Goal: Task Accomplishment & Management: Manage account settings

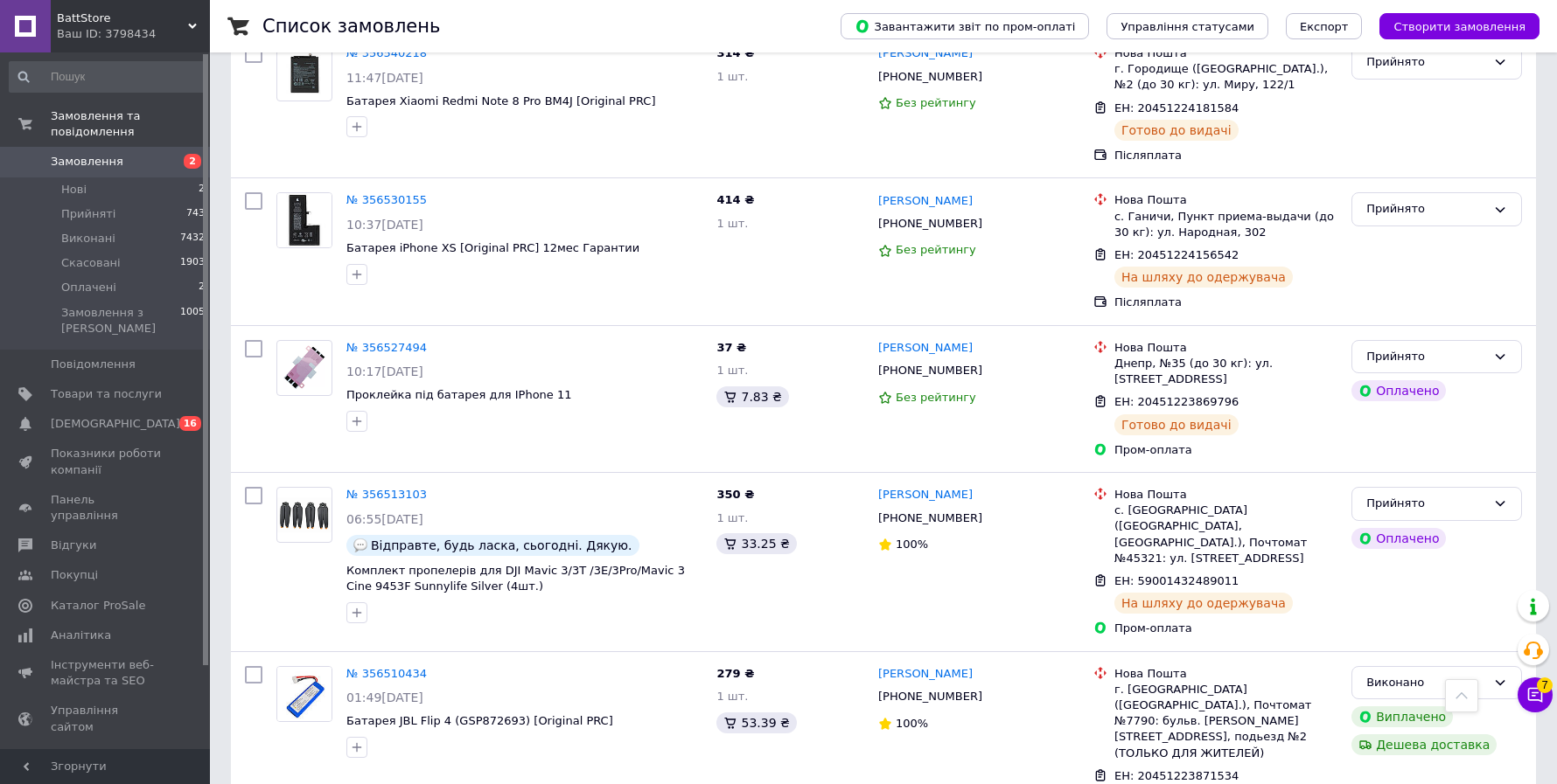
scroll to position [7021, 0]
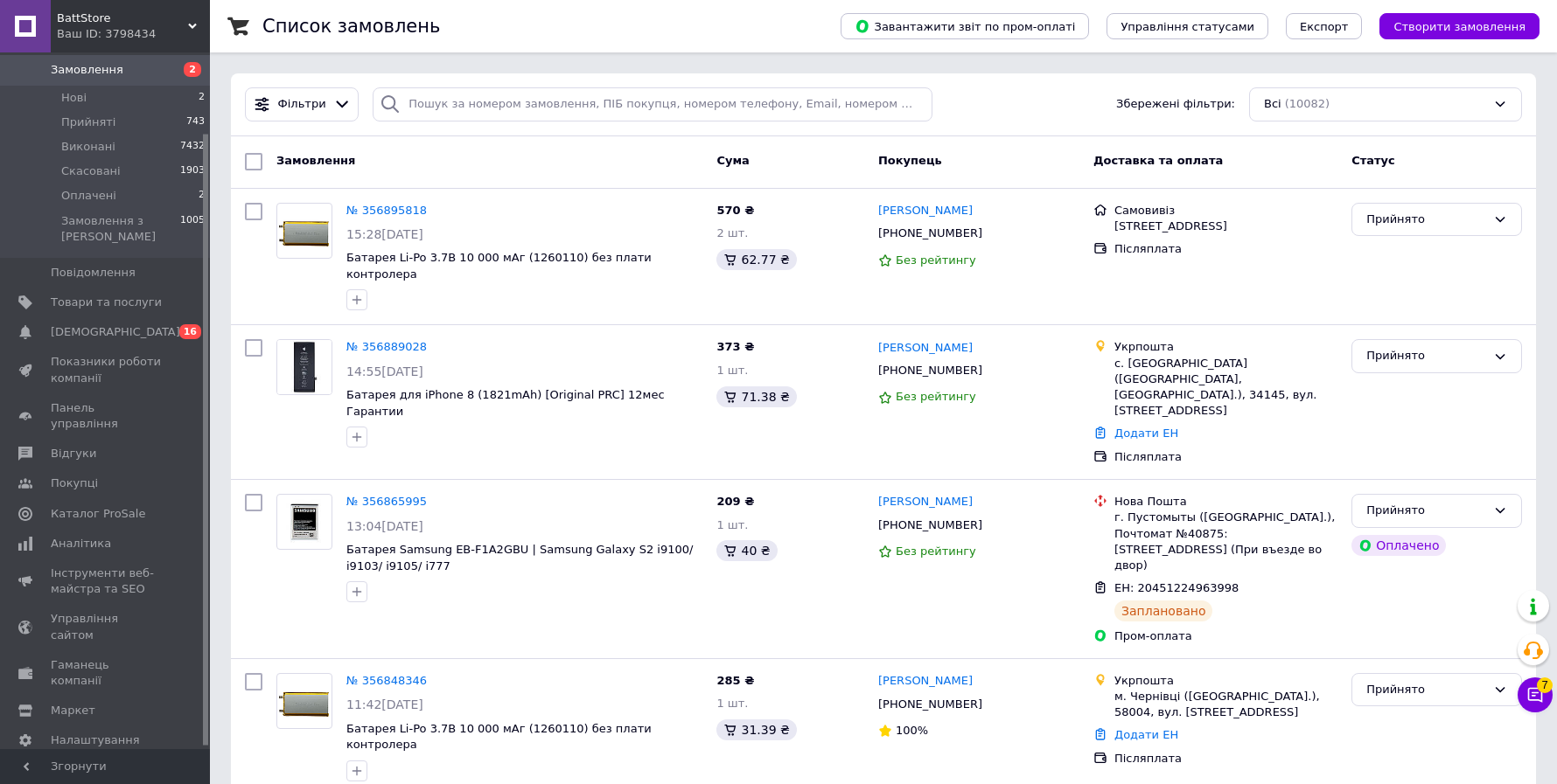
scroll to position [95, 0]
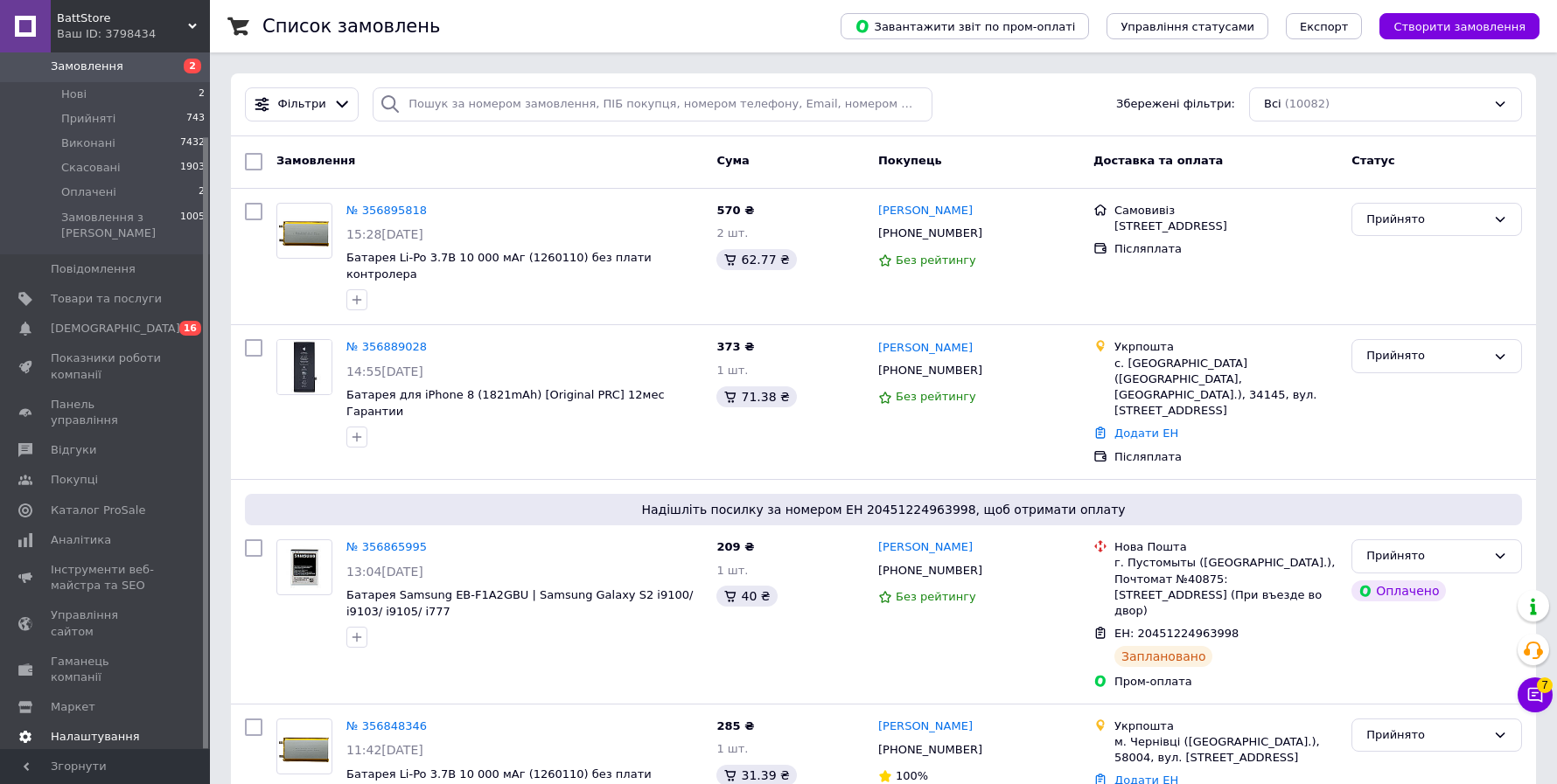
drag, startPoint x: 85, startPoint y: 689, endPoint x: 203, endPoint y: 677, distance: 118.6
click at [85, 728] on span "Налаштування" at bounding box center [95, 736] width 89 height 16
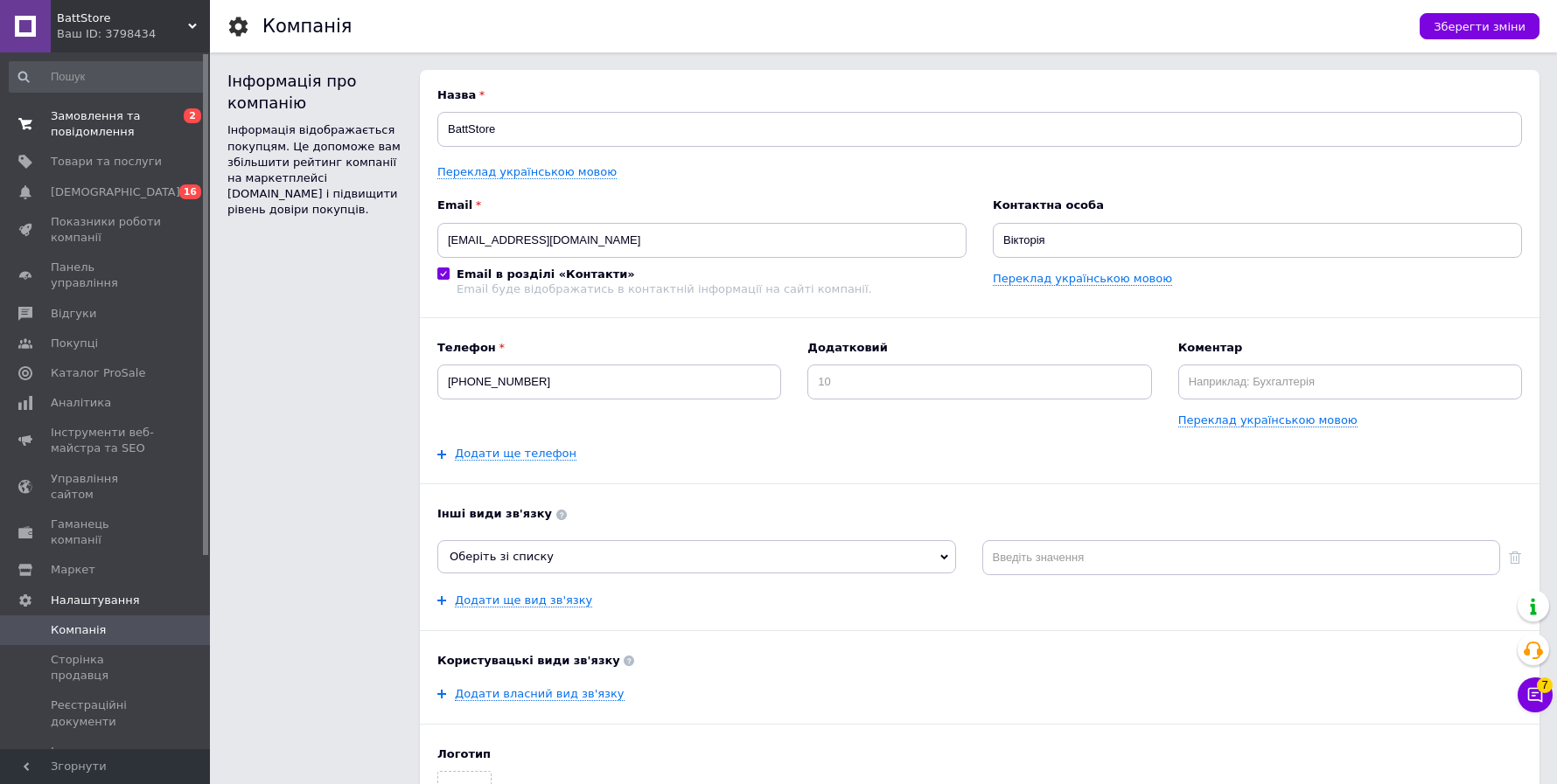
click at [88, 123] on span "Замовлення та повідомлення" at bounding box center [106, 124] width 111 height 32
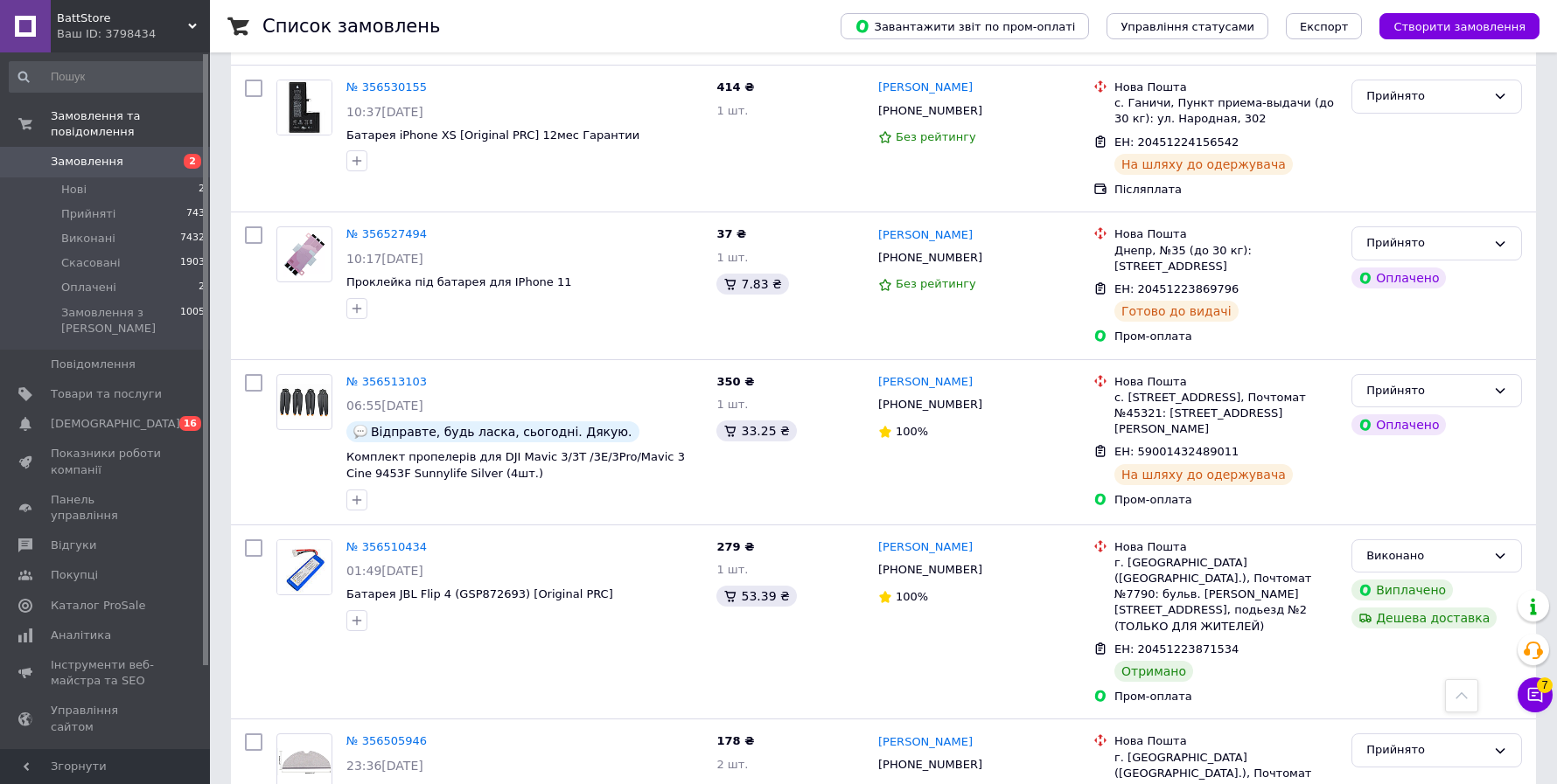
scroll to position [7021, 0]
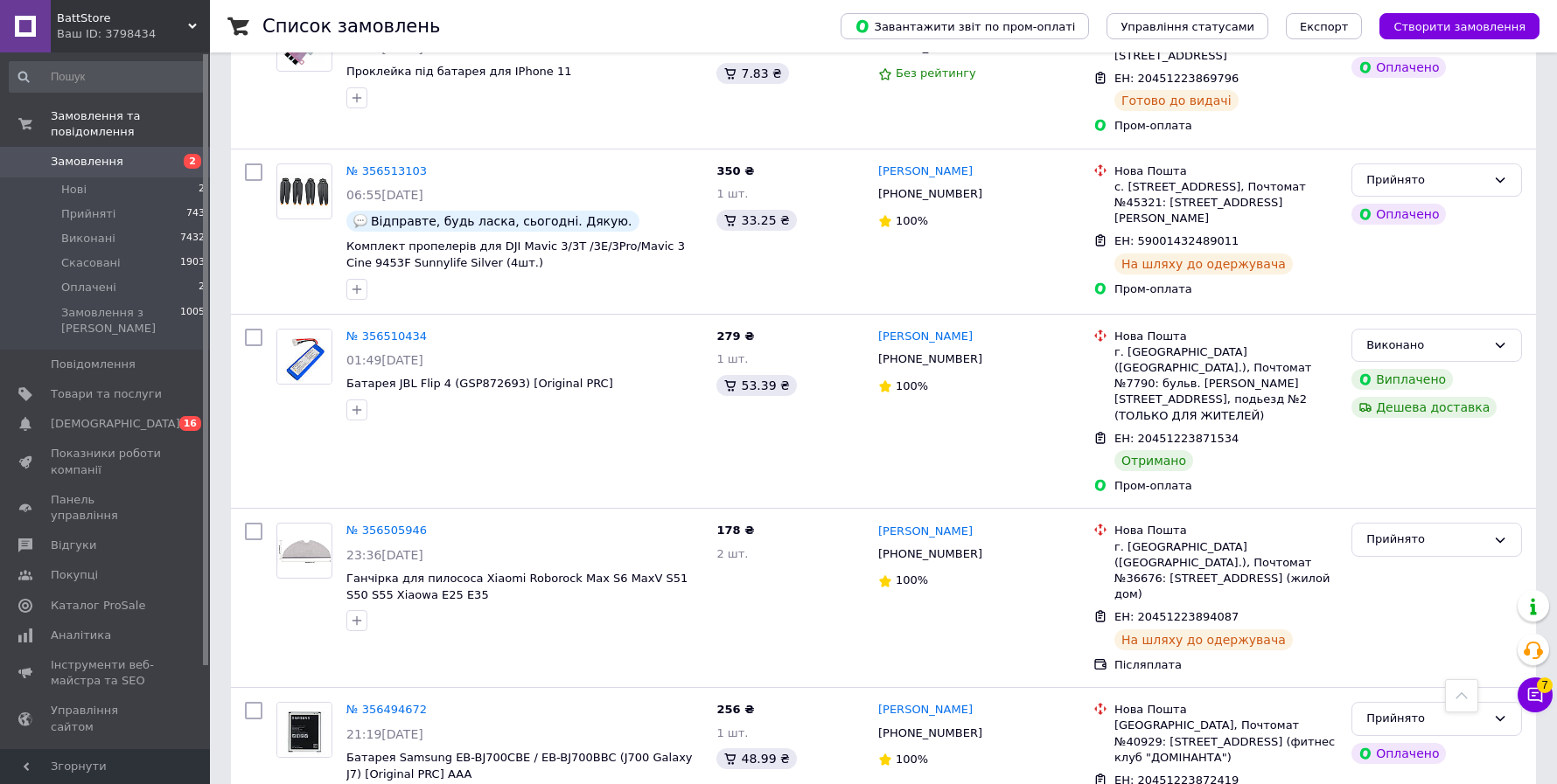
drag, startPoint x: 289, startPoint y: 742, endPoint x: 341, endPoint y: 724, distance: 55.0
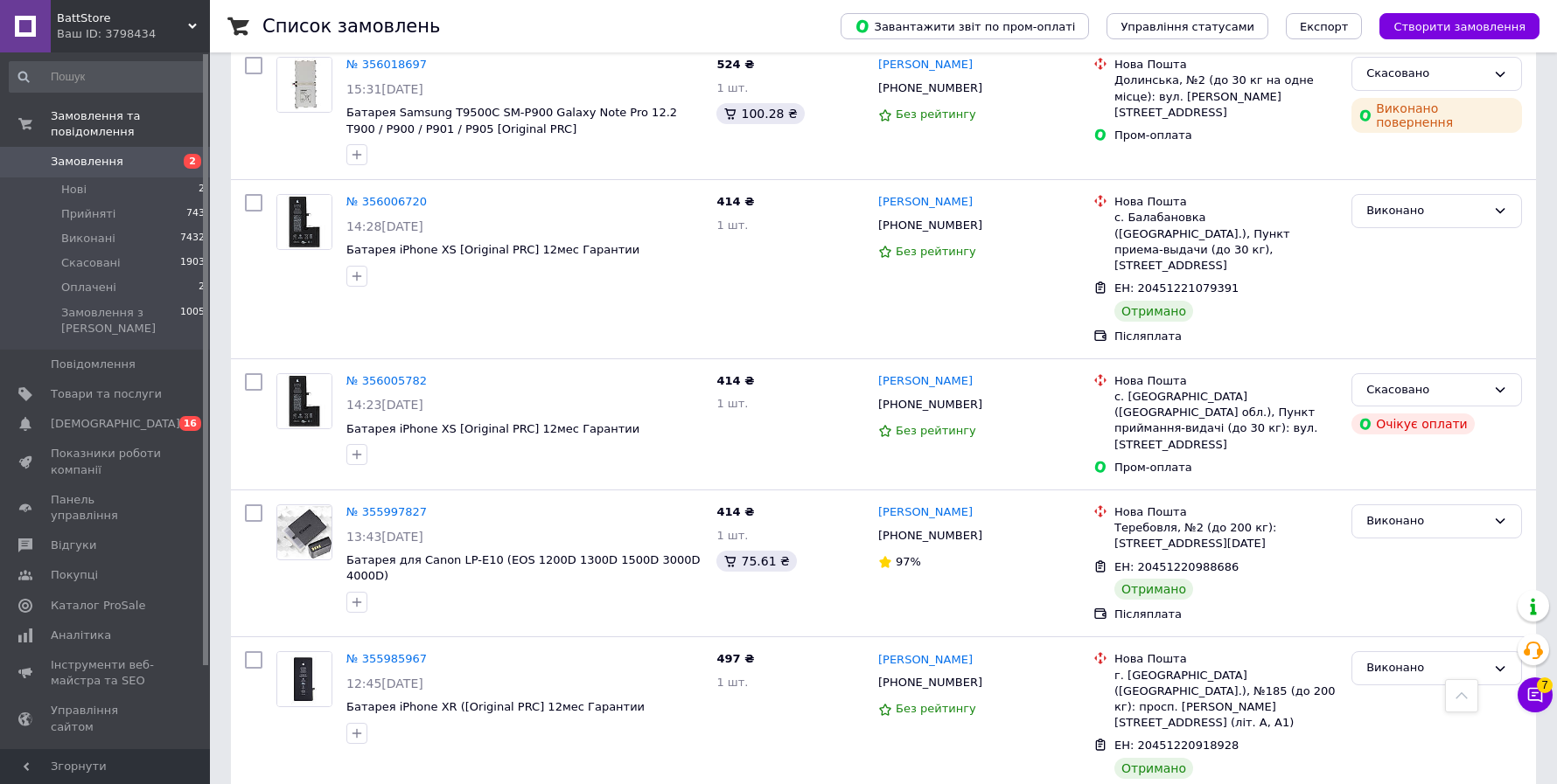
scroll to position [6867, 0]
